Goal: Information Seeking & Learning: Learn about a topic

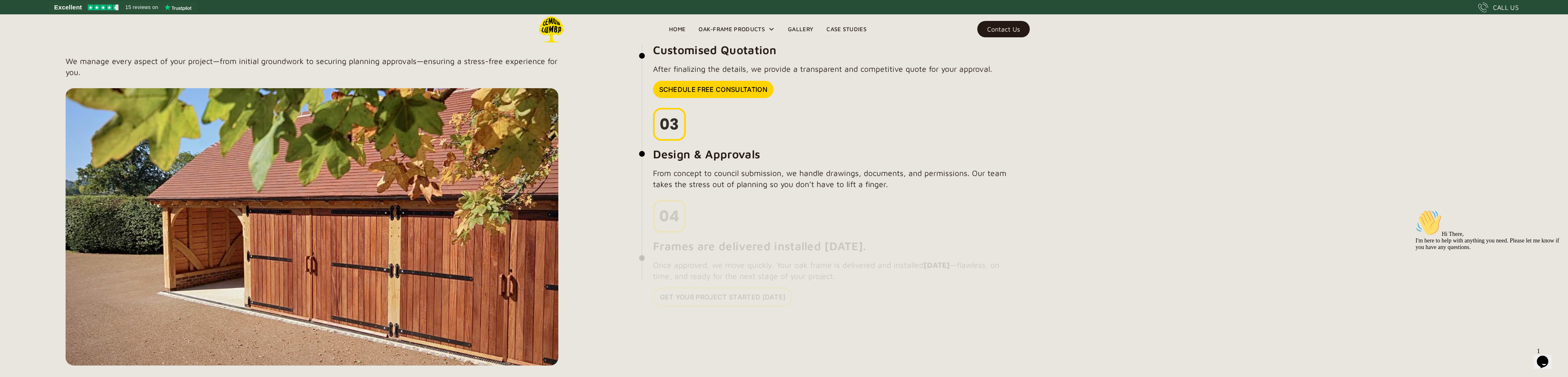
scroll to position [843, 0]
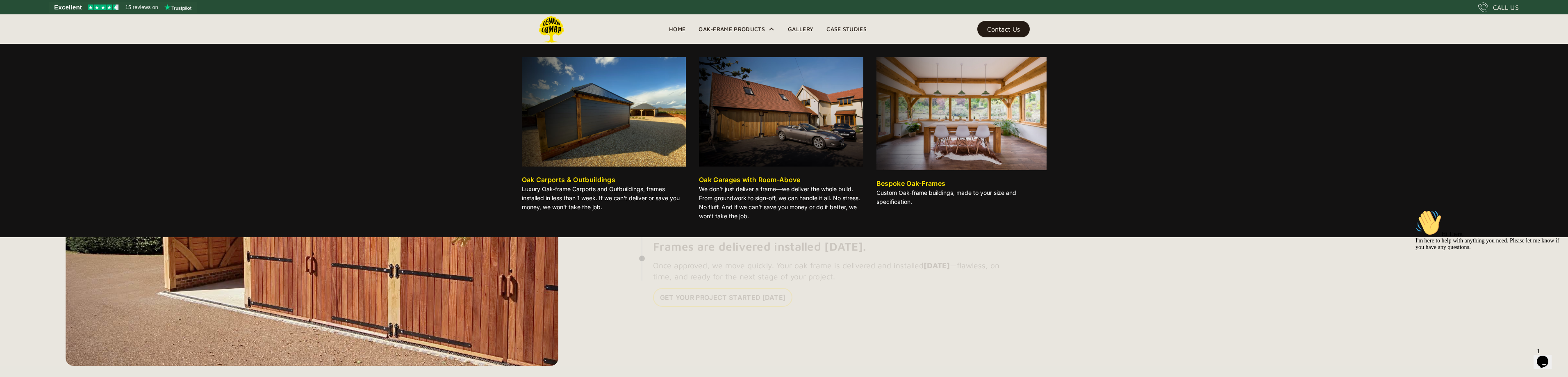
click at [712, 28] on div "Oak-Frame Products" at bounding box center [732, 29] width 66 height 10
click at [593, 112] on img at bounding box center [604, 112] width 164 height 110
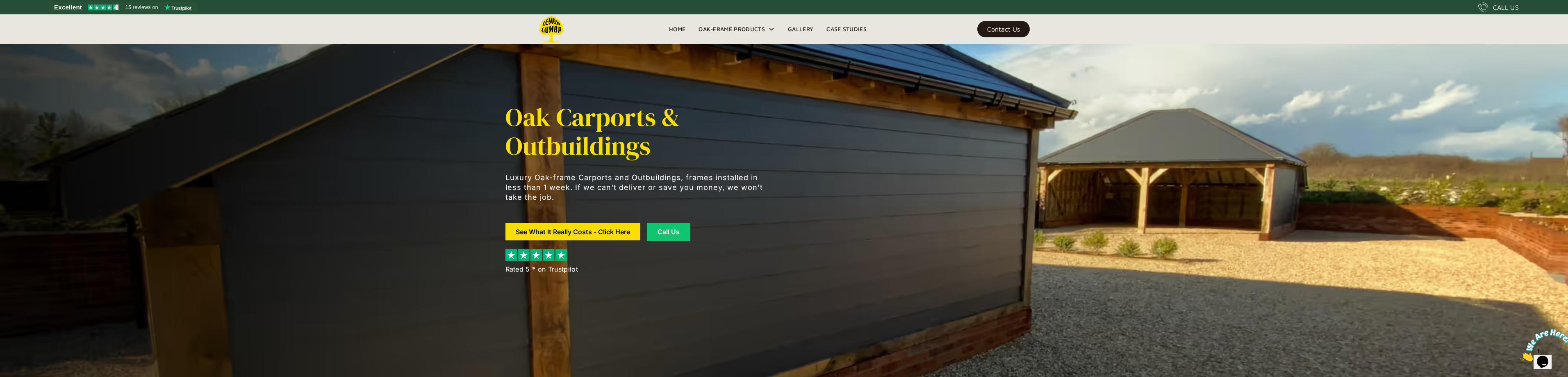
click at [614, 294] on div "Oak Carports & Outbuildings Luxury Oak-frame Carports and Outbuildings, frames …" at bounding box center [636, 188] width 262 height 269
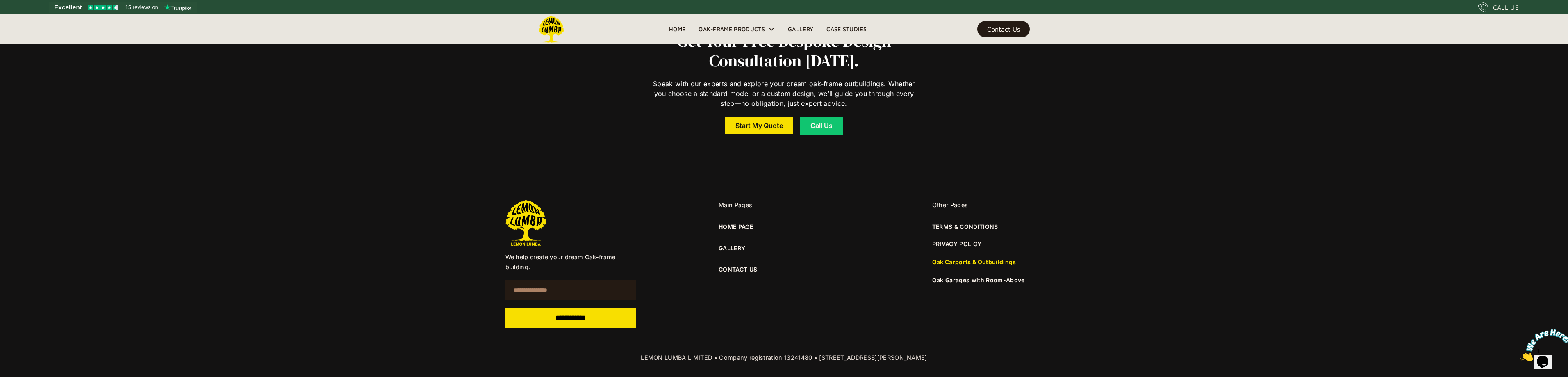
scroll to position [6666, 0]
click at [413, 123] on div "Get Your Free Bespoke Design Consultation Today. Speak with our experts and exp…" at bounding box center [784, 74] width 1568 height 169
